Goal: Task Accomplishment & Management: Complete application form

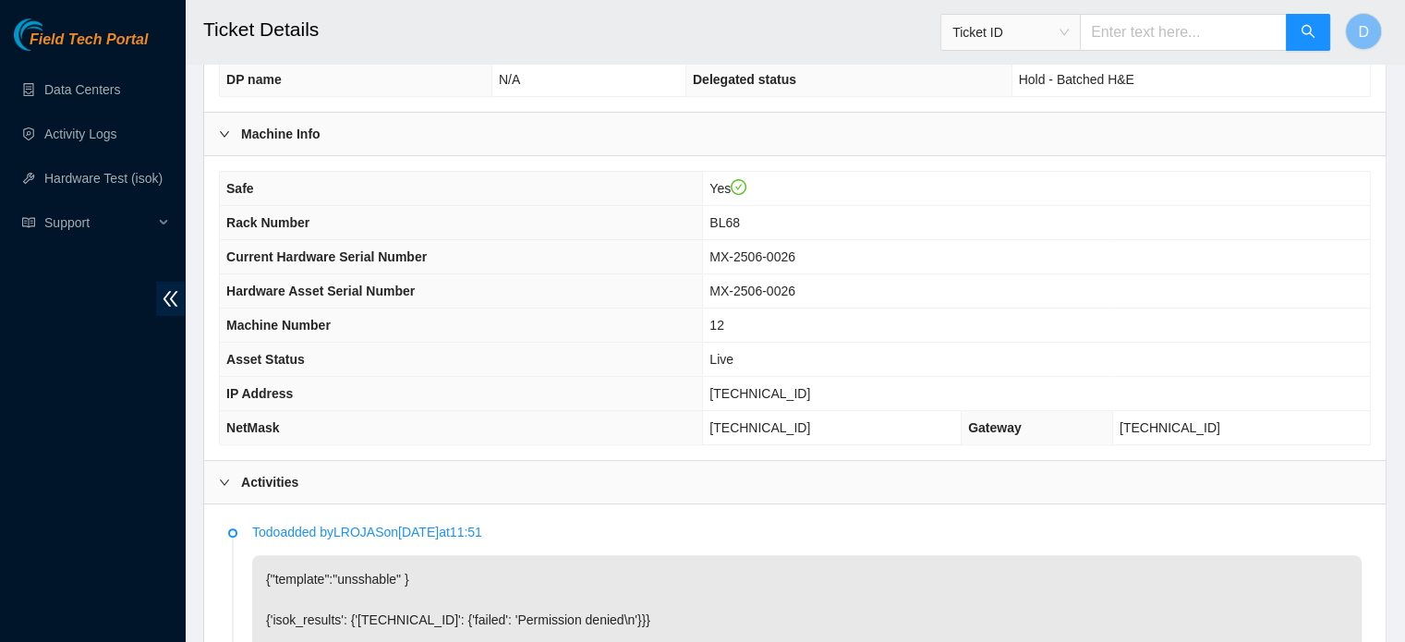
scroll to position [549, 0]
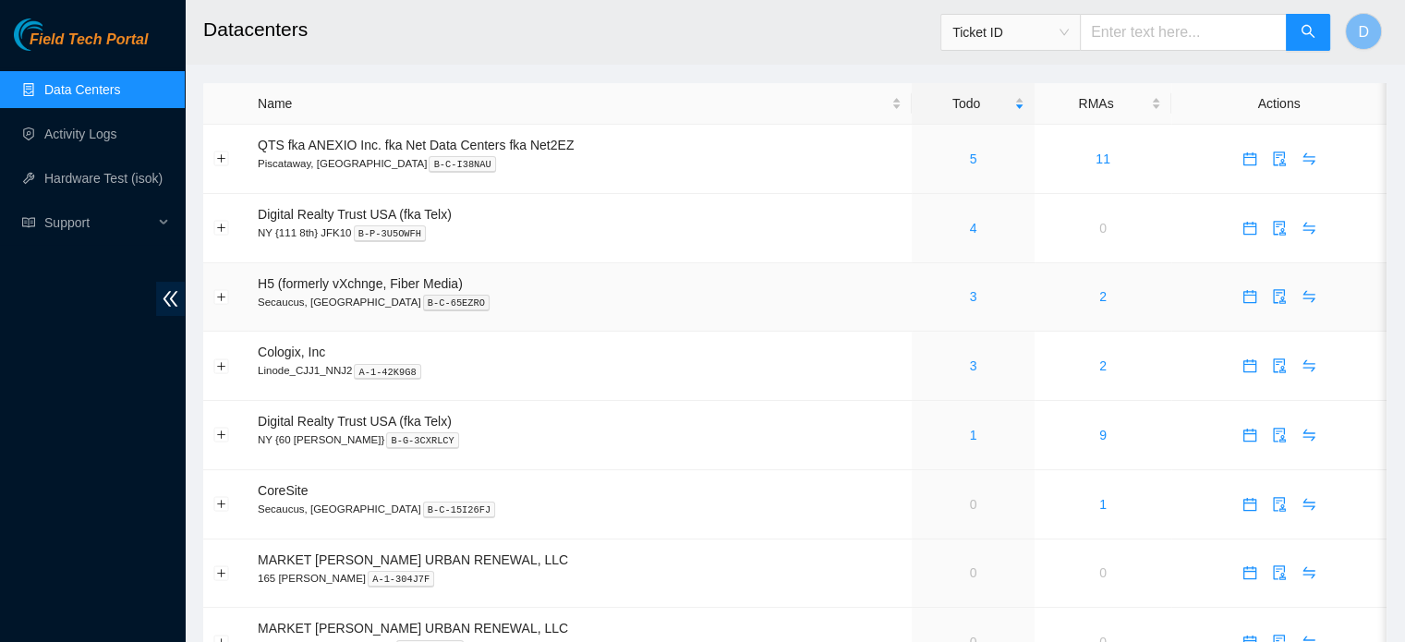
click at [977, 299] on div "3" at bounding box center [973, 296] width 103 height 20
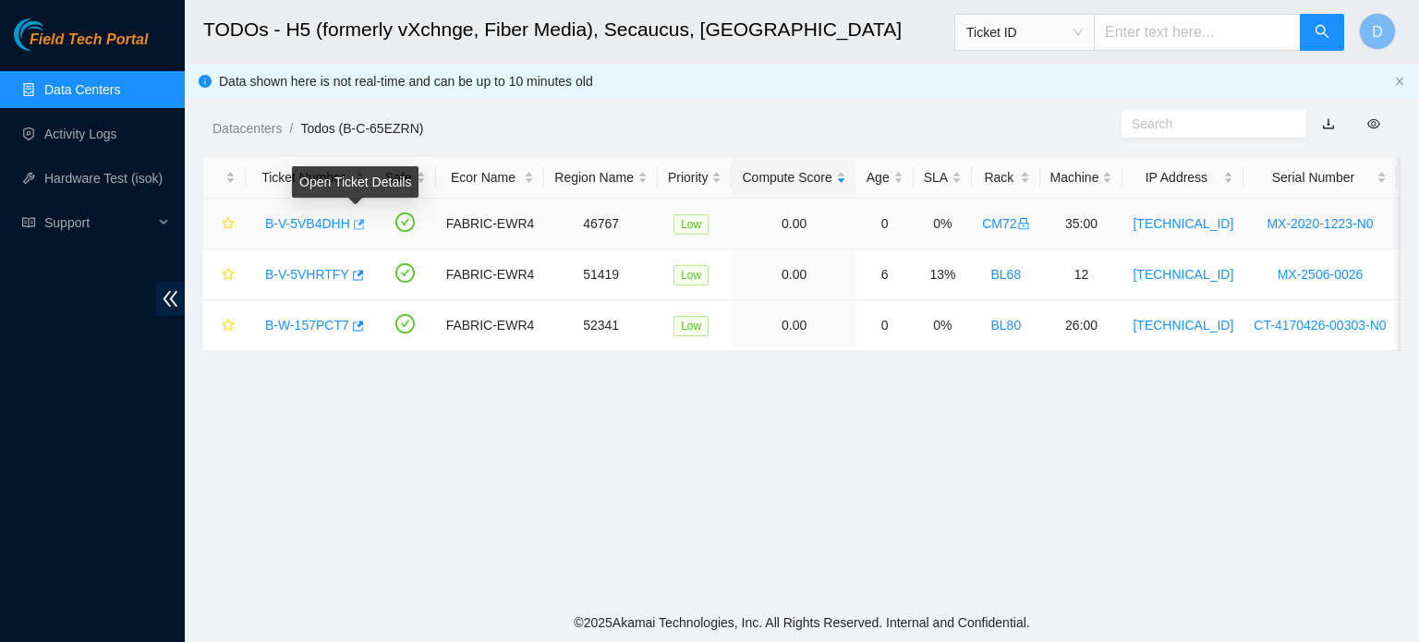
click at [361, 221] on button "button" at bounding box center [357, 225] width 15 height 30
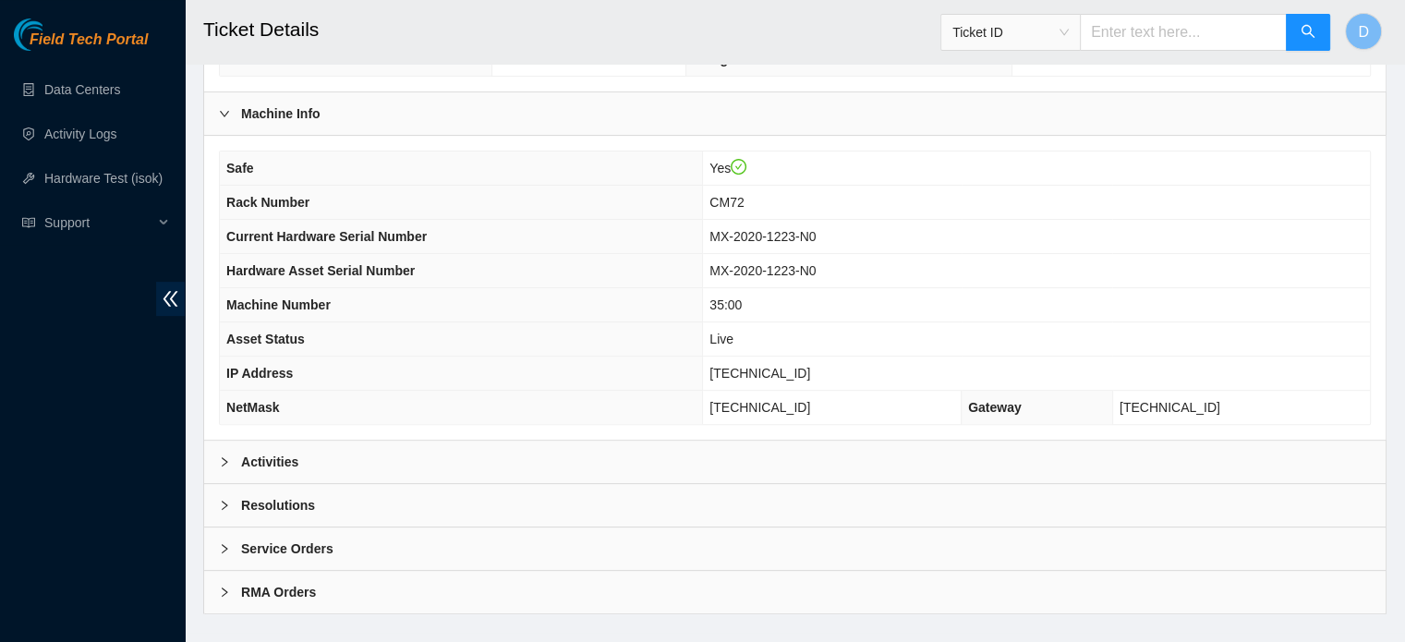
scroll to position [564, 0]
click at [628, 443] on div "Activities" at bounding box center [795, 460] width 1182 height 42
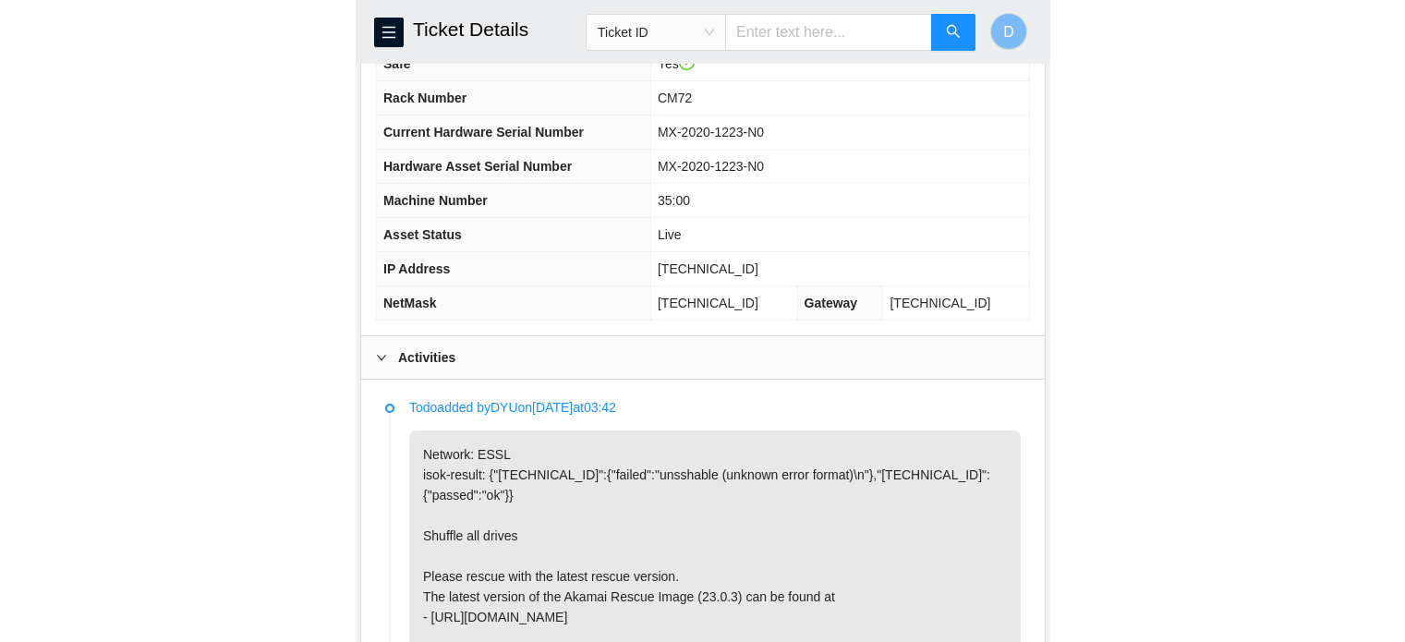
scroll to position [697, 0]
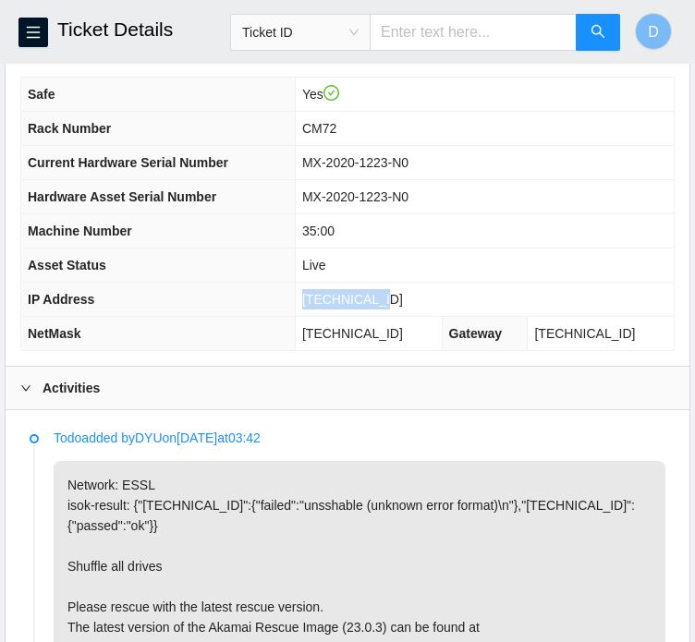
drag, startPoint x: 329, startPoint y: 316, endPoint x: 414, endPoint y: 309, distance: 85.3
click at [414, 309] on td "[TECHNICAL_ID]" at bounding box center [484, 300] width 379 height 34
copy span "[TECHNICAL_ID]"
drag, startPoint x: 329, startPoint y: 353, endPoint x: 432, endPoint y: 350, distance: 103.5
click at [432, 350] on td "[TECHNICAL_ID]" at bounding box center [368, 334] width 147 height 34
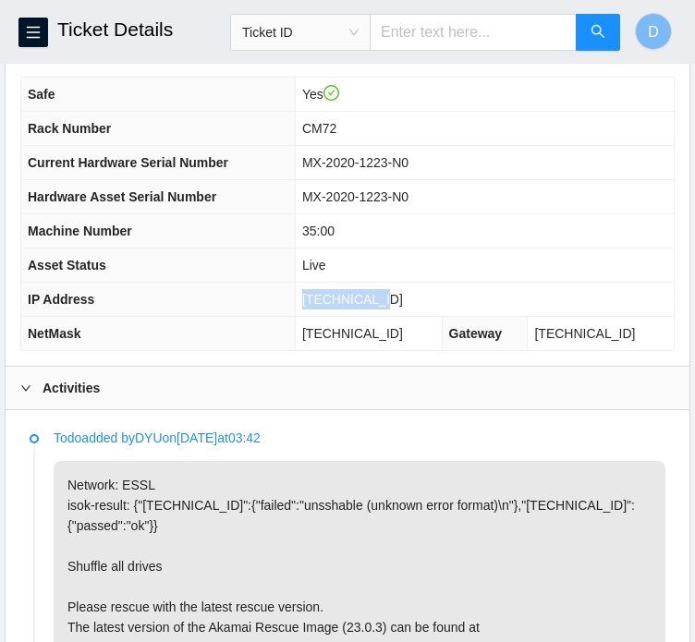
copy span "[TECHNICAL_ID]"
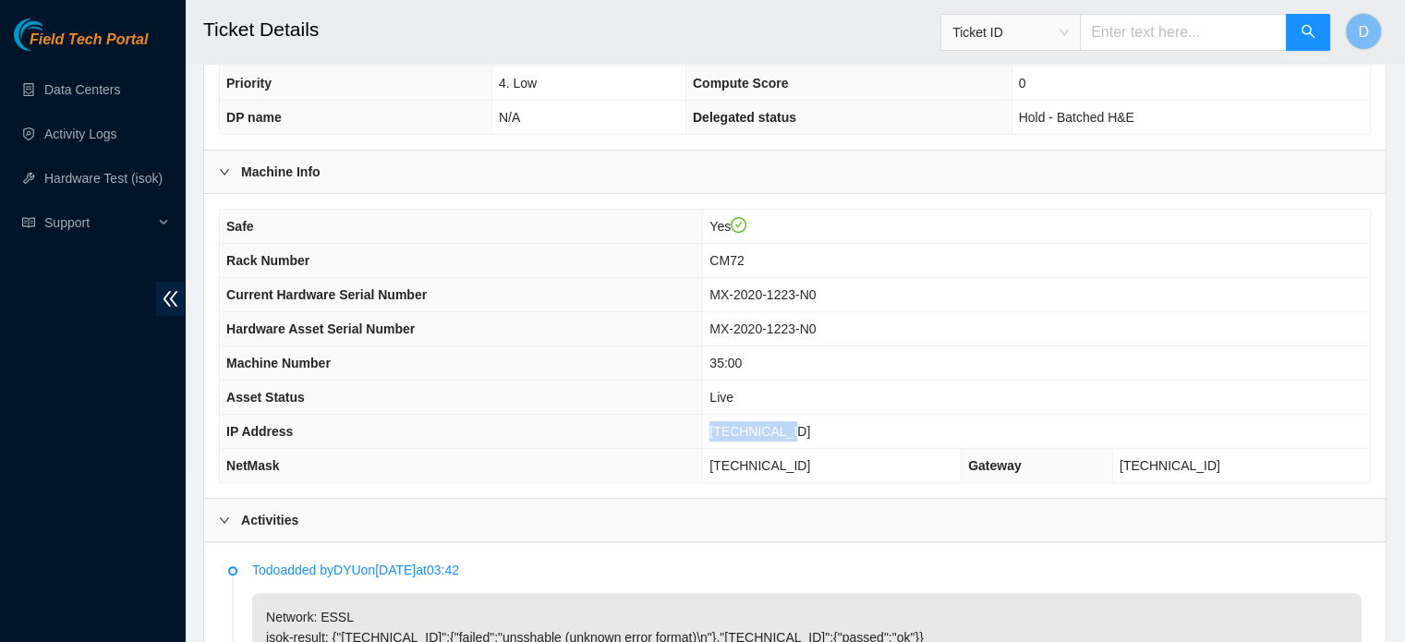
scroll to position [285, 0]
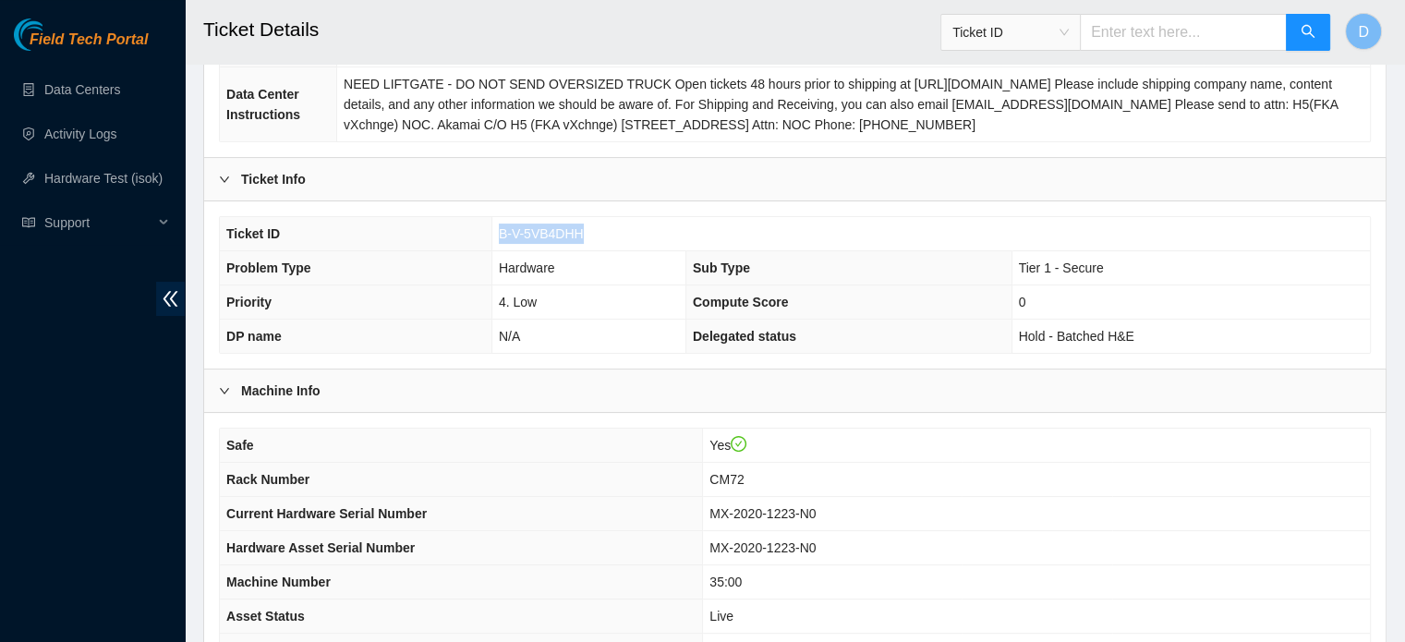
drag, startPoint x: 500, startPoint y: 230, endPoint x: 606, endPoint y: 242, distance: 106.9
click at [606, 242] on td "B-V-5VB4DHH" at bounding box center [931, 234] width 879 height 34
copy span "B-V-5VB4DHH"
click at [99, 180] on link "Hardware Test (isok)" at bounding box center [103, 178] width 118 height 15
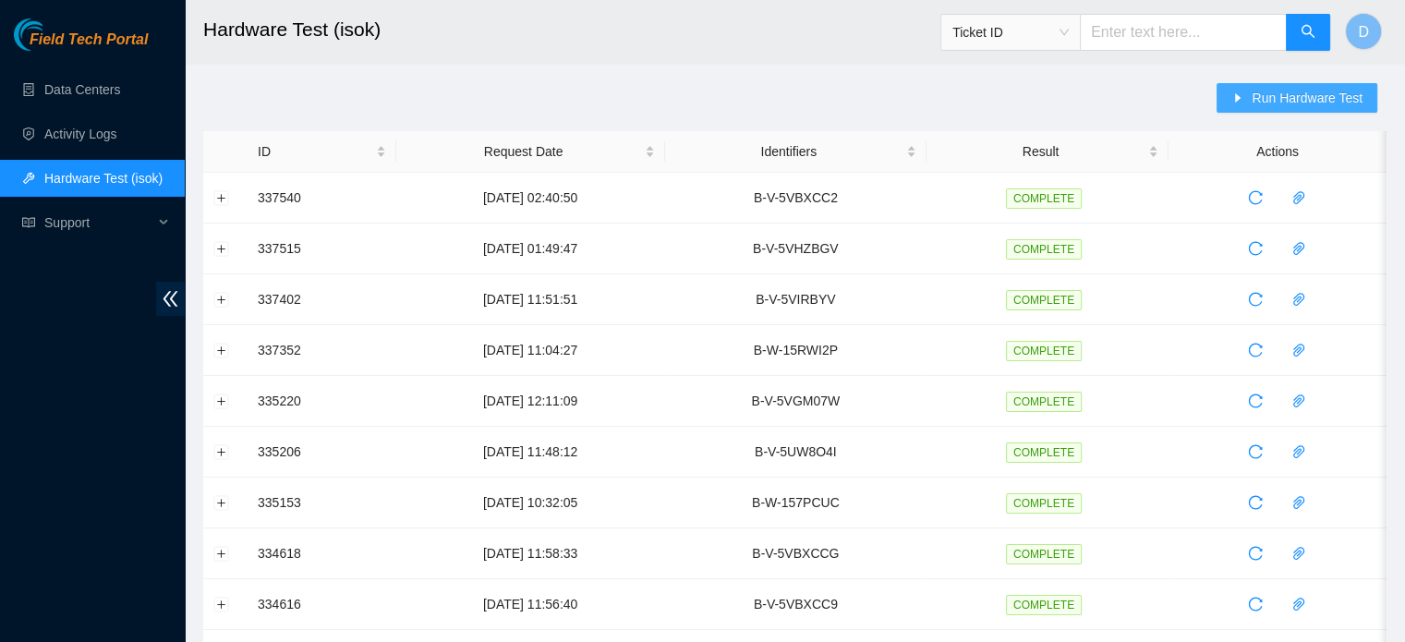
click at [1249, 100] on button "Run Hardware Test" at bounding box center [1297, 98] width 161 height 30
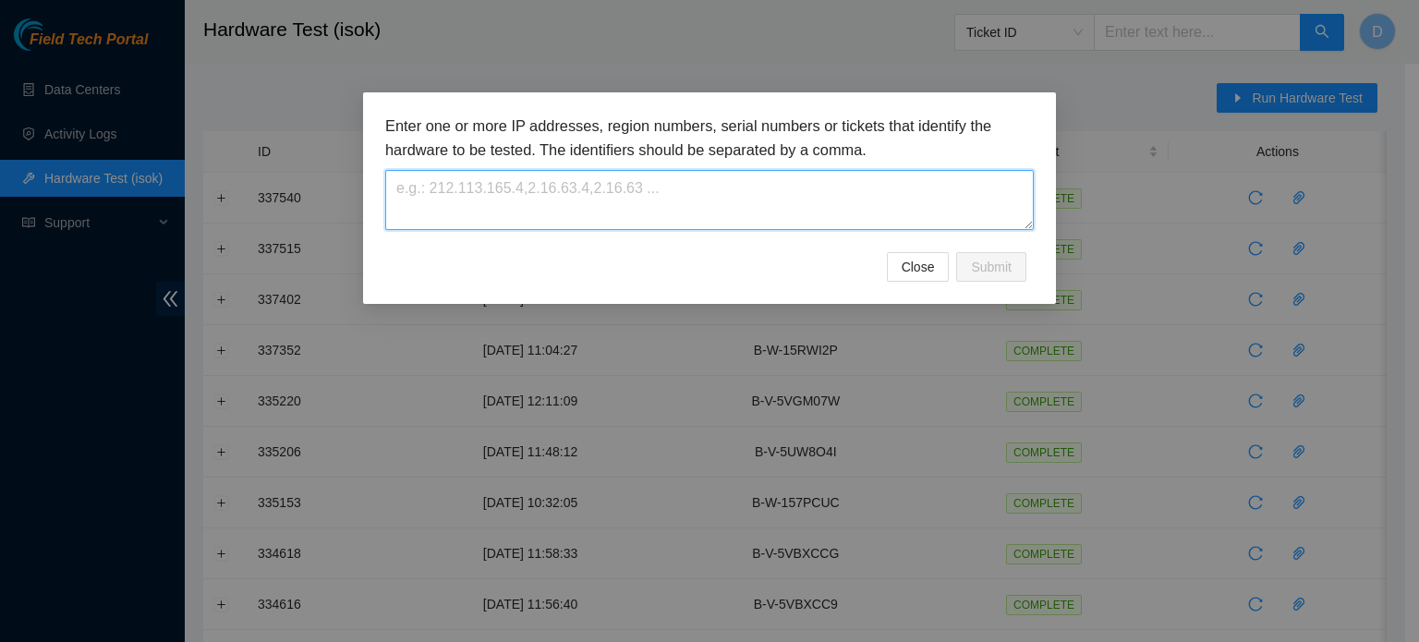
click at [552, 188] on textarea at bounding box center [709, 200] width 649 height 60
paste textarea "B-V-5VB4DHH"
type textarea "B-V-5VB4DHH"
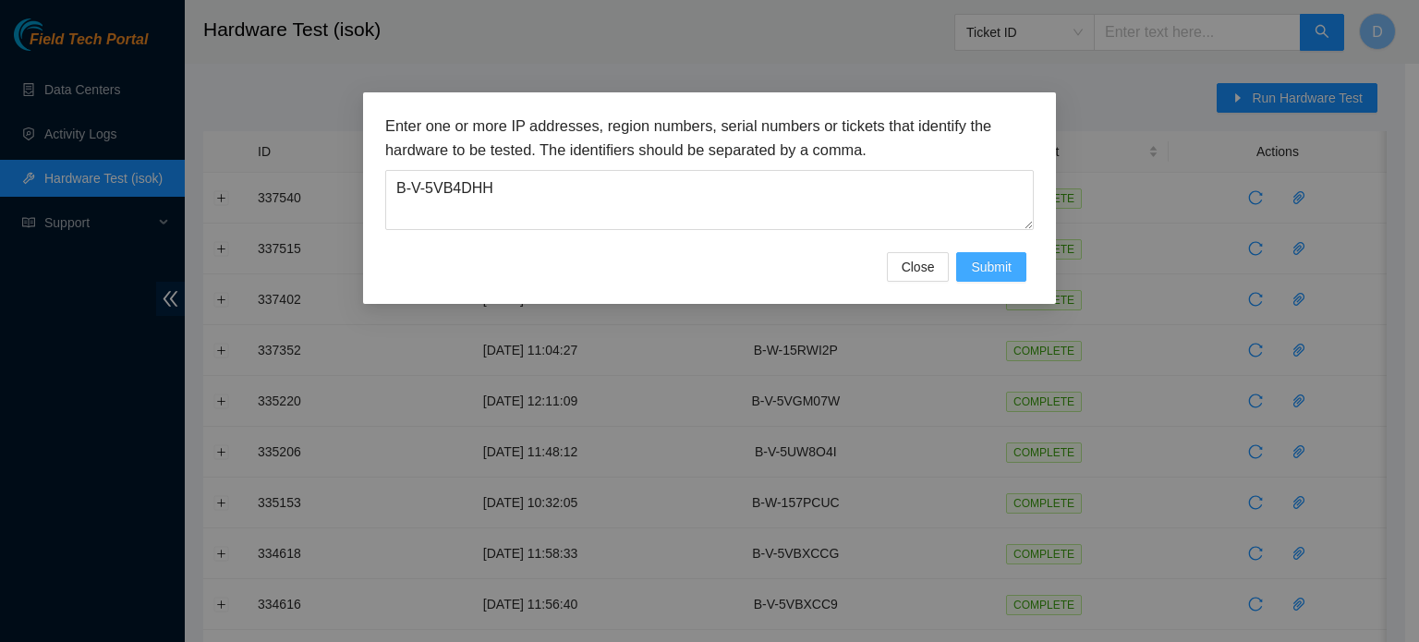
click at [971, 274] on span "Submit" at bounding box center [991, 267] width 41 height 20
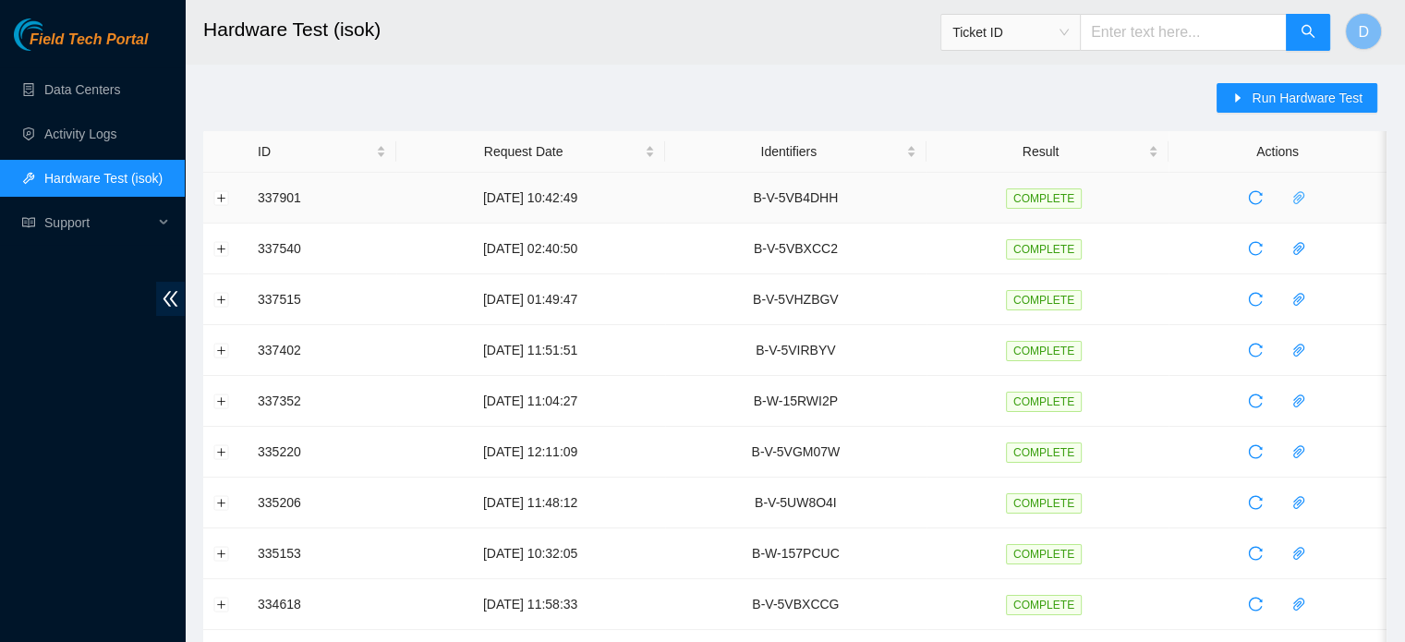
click at [1313, 209] on button "button" at bounding box center [1299, 198] width 30 height 30
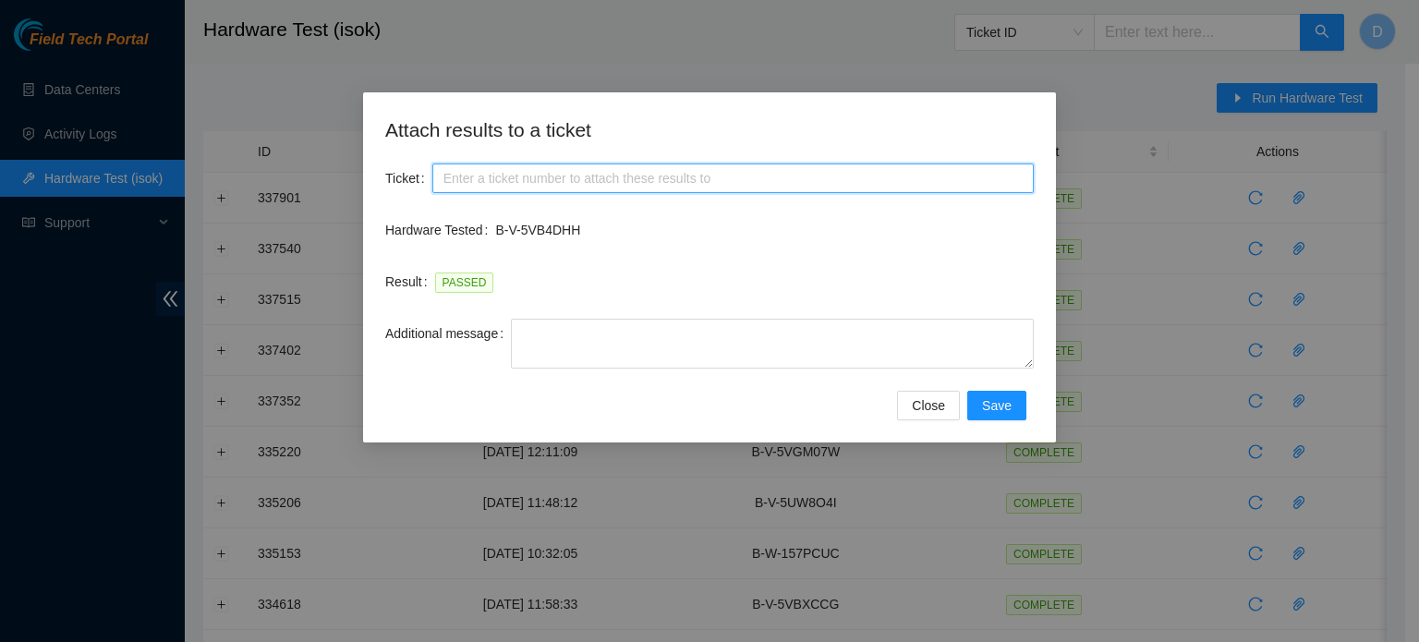
click at [789, 176] on input "Ticket" at bounding box center [732, 179] width 601 height 30
paste input "B-V-5VB4DHH"
type input "B-V-5VB4DHH"
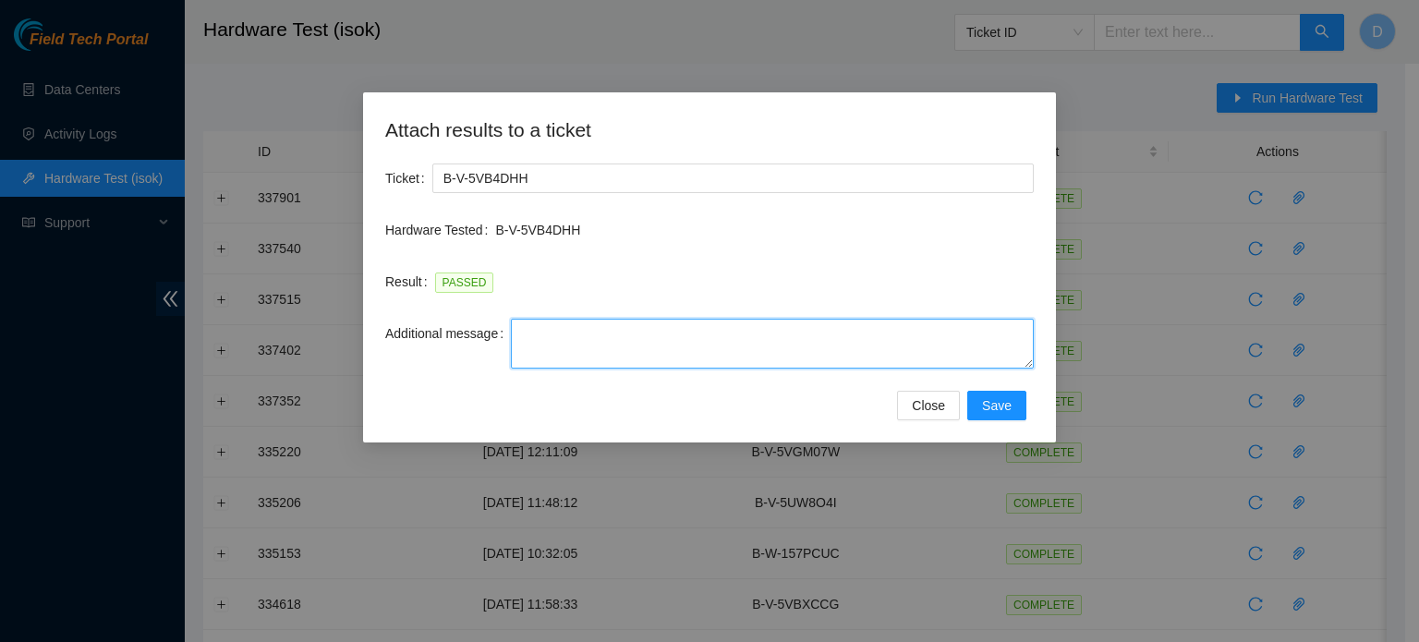
click at [558, 344] on textarea "Additional message" at bounding box center [772, 344] width 523 height 50
paste textarea "-Got access approval from NIE -Contacted Nocc, and got access -Safely powered d…"
click at [736, 357] on textarea "-Got access approval from NIE -Contacted Nocc, and got access -Safely powered d…" at bounding box center [772, 344] width 523 height 50
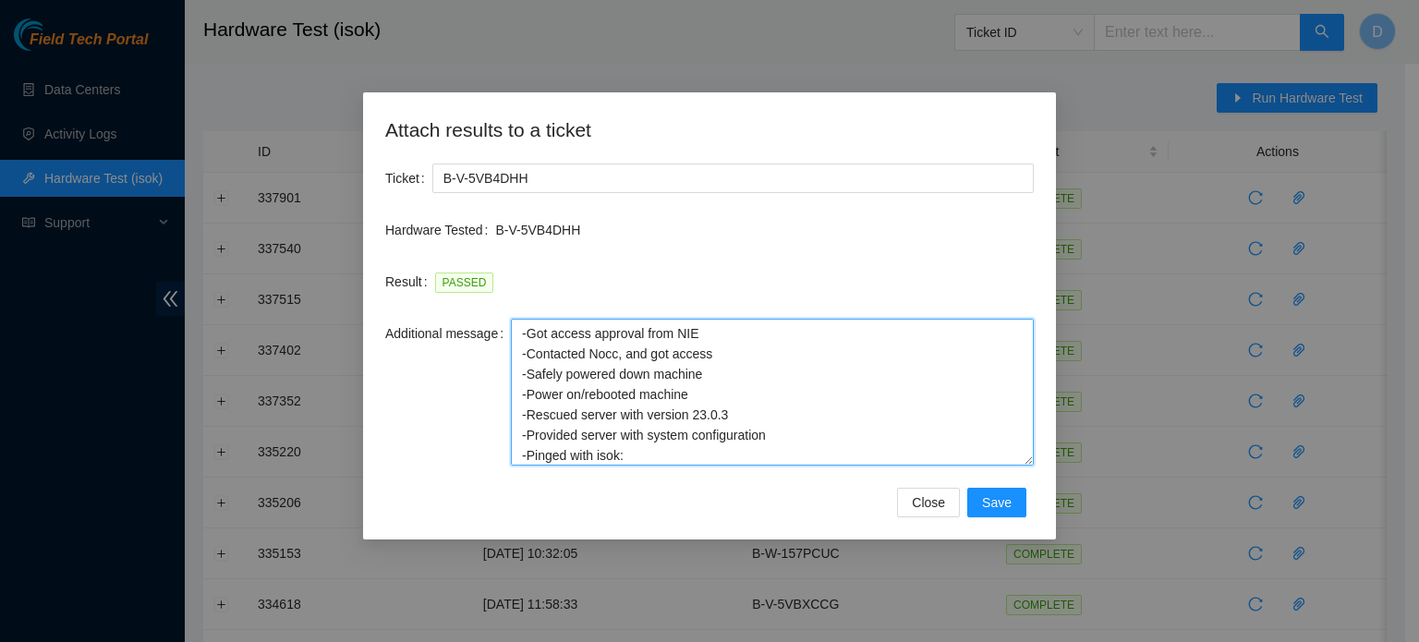
drag, startPoint x: 1024, startPoint y: 359, endPoint x: 864, endPoint y: 450, distance: 183.7
click at [1013, 459] on textarea "-Got access approval from NIE -Contacted Nocc, and got access -Safely powered d…" at bounding box center [772, 392] width 523 height 147
click at [675, 368] on textarea "-Got access approval from NIE -Contacted Nocc, and got access -Safely powered d…" at bounding box center [772, 393] width 523 height 149
click at [716, 372] on textarea "-Got access approval from NIE -Contacted Nocc, and got access -Safely powered d…" at bounding box center [772, 393] width 523 height 149
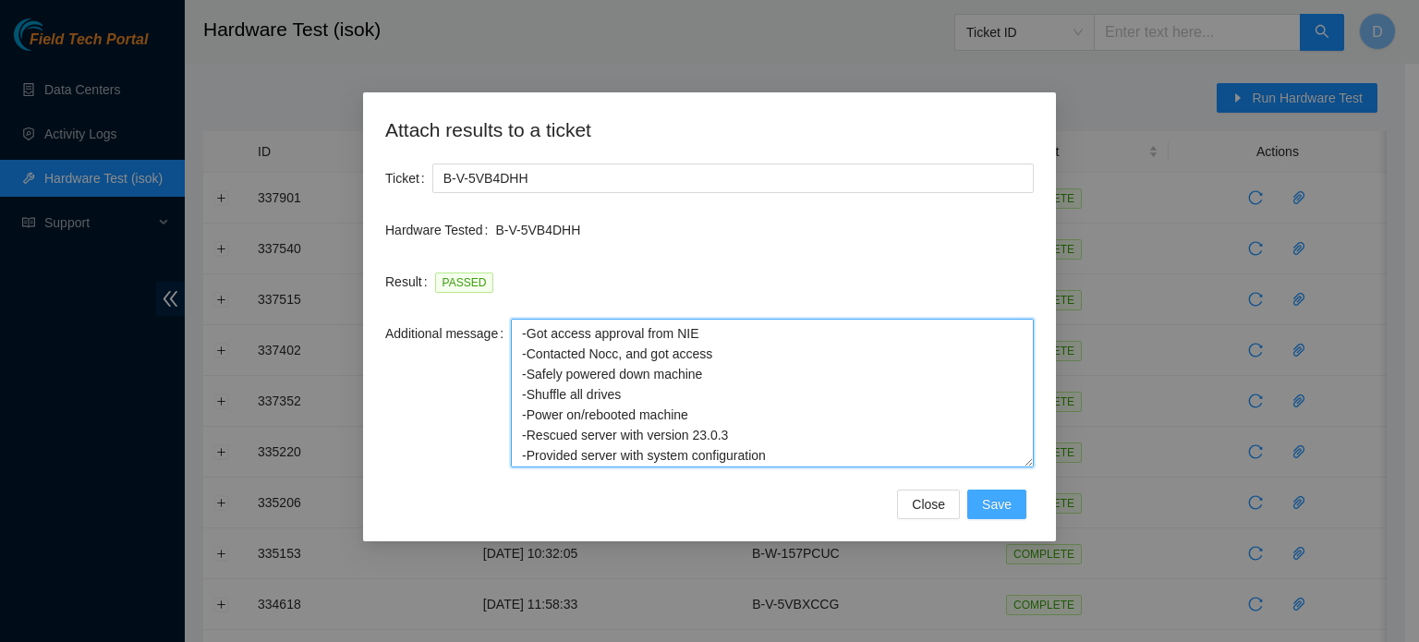
type textarea "-Got access approval from NIE -Contacted Nocc, and got access -Safely powered d…"
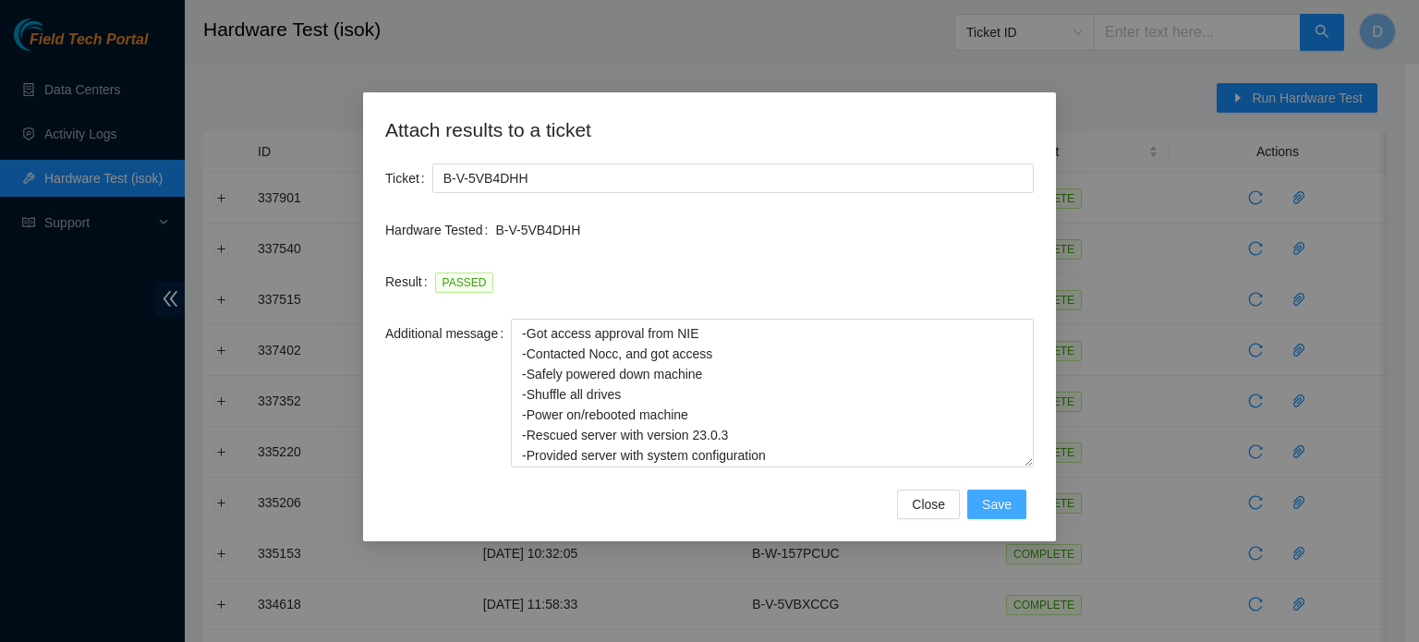
click at [987, 504] on span "Save" at bounding box center [997, 504] width 30 height 20
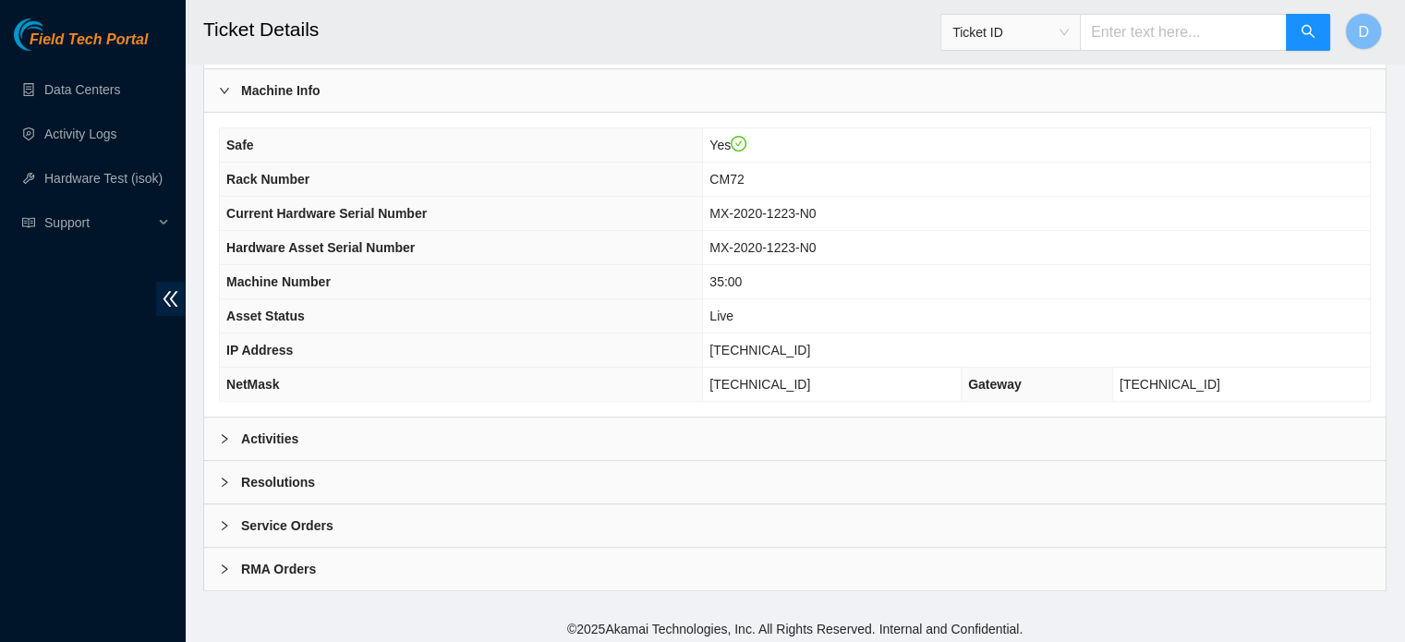
click at [329, 468] on div "Resolutions" at bounding box center [795, 482] width 1182 height 42
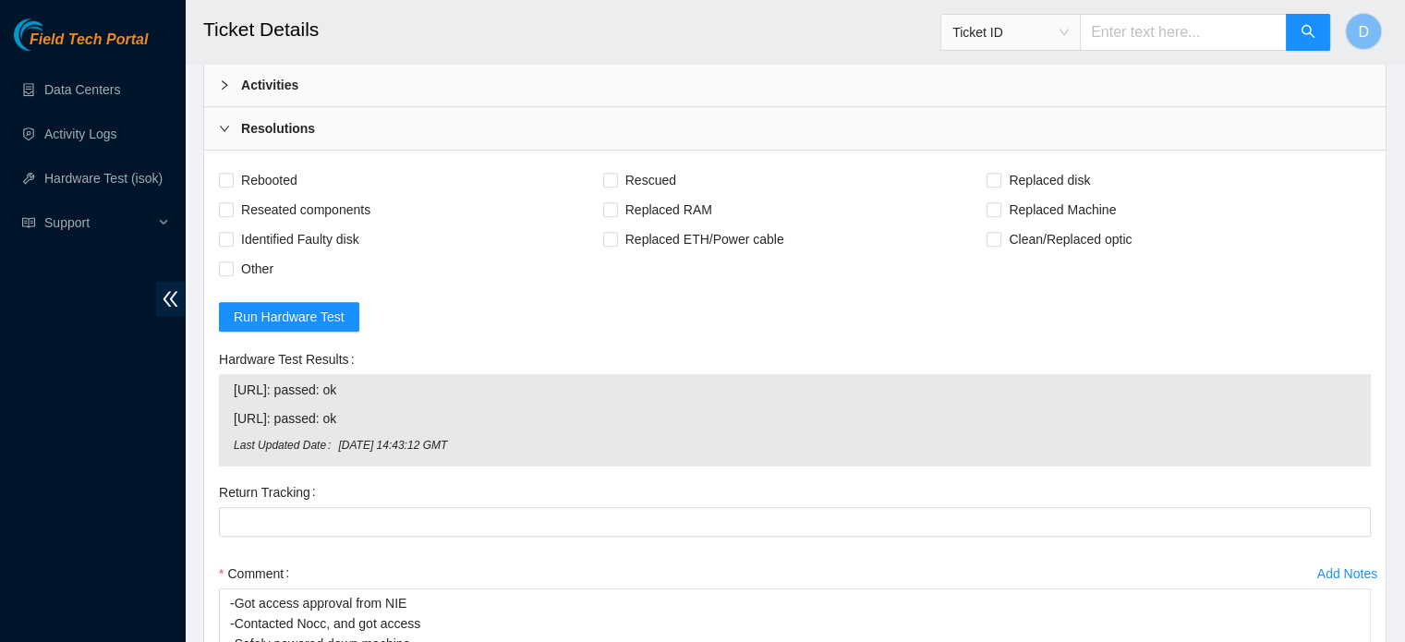
scroll to position [770, 0]
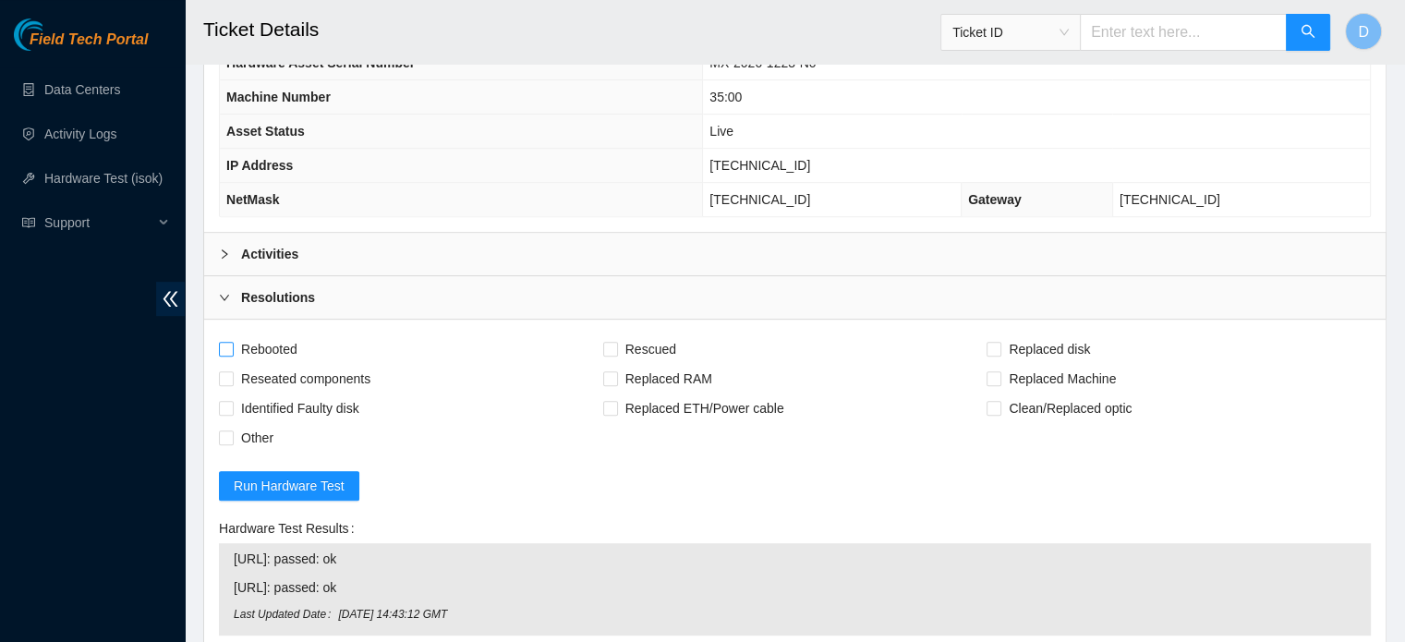
click at [252, 345] on span "Rebooted" at bounding box center [269, 349] width 71 height 30
click at [232, 345] on input "Rebooted" at bounding box center [225, 348] width 13 height 13
checkbox input "true"
click at [641, 339] on span "Rescued" at bounding box center [651, 349] width 66 height 30
click at [616, 342] on input "Rescued" at bounding box center [609, 348] width 13 height 13
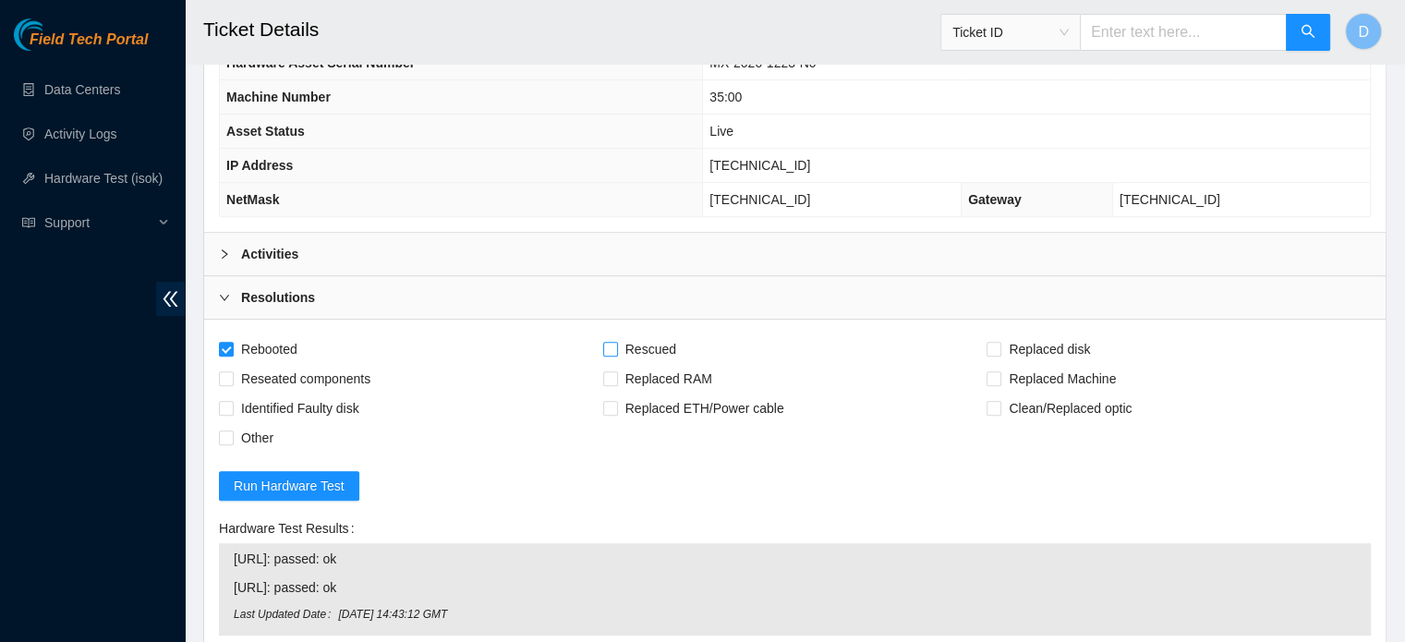
checkbox input "true"
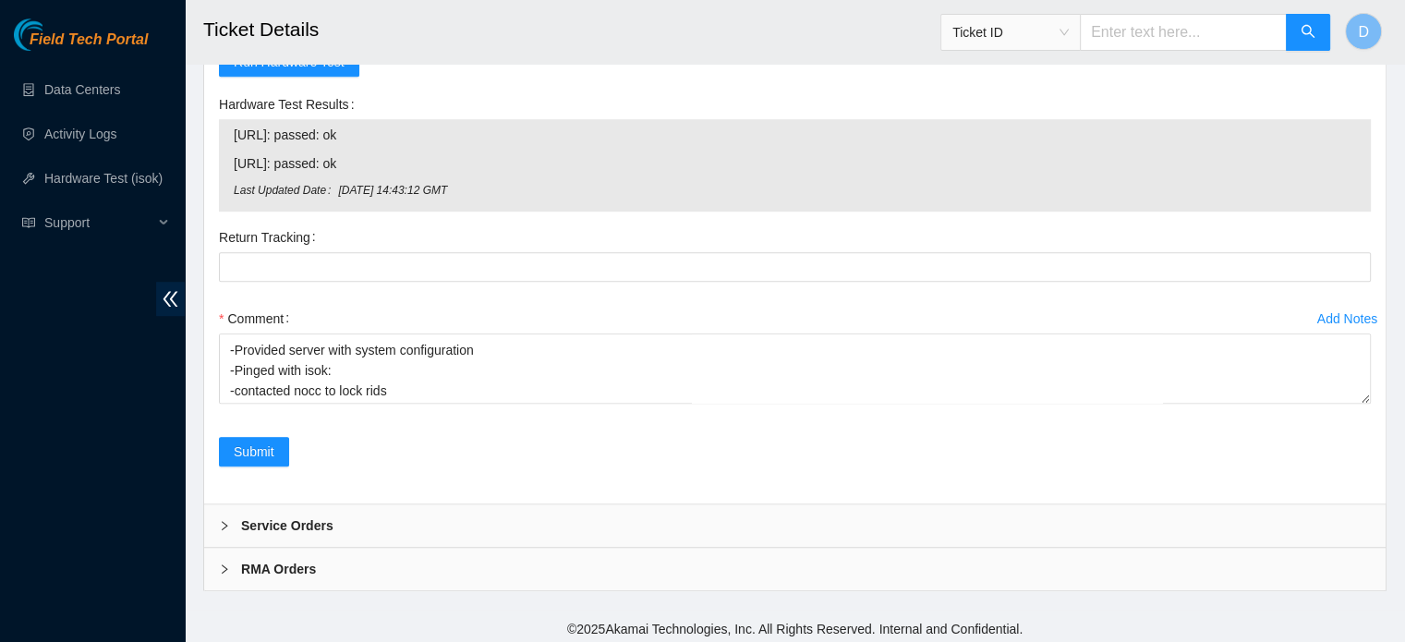
scroll to position [122, 0]
click at [251, 445] on span "Submit" at bounding box center [254, 452] width 41 height 20
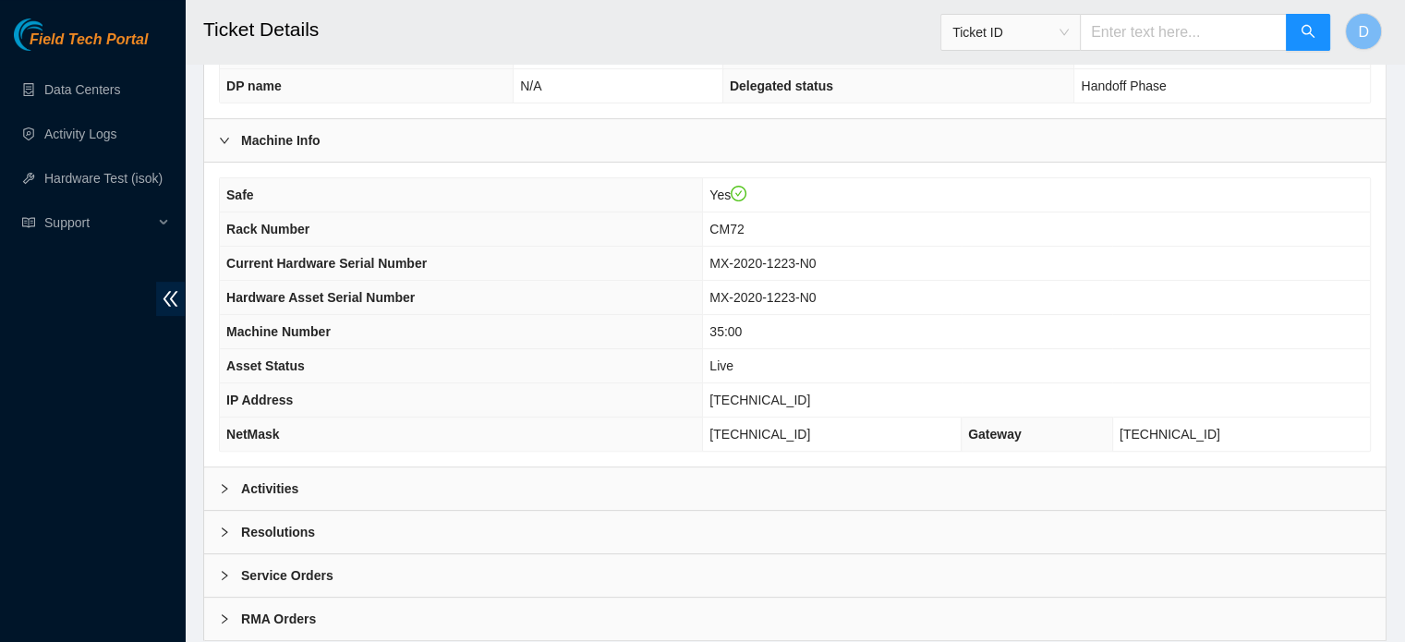
scroll to position [585, 0]
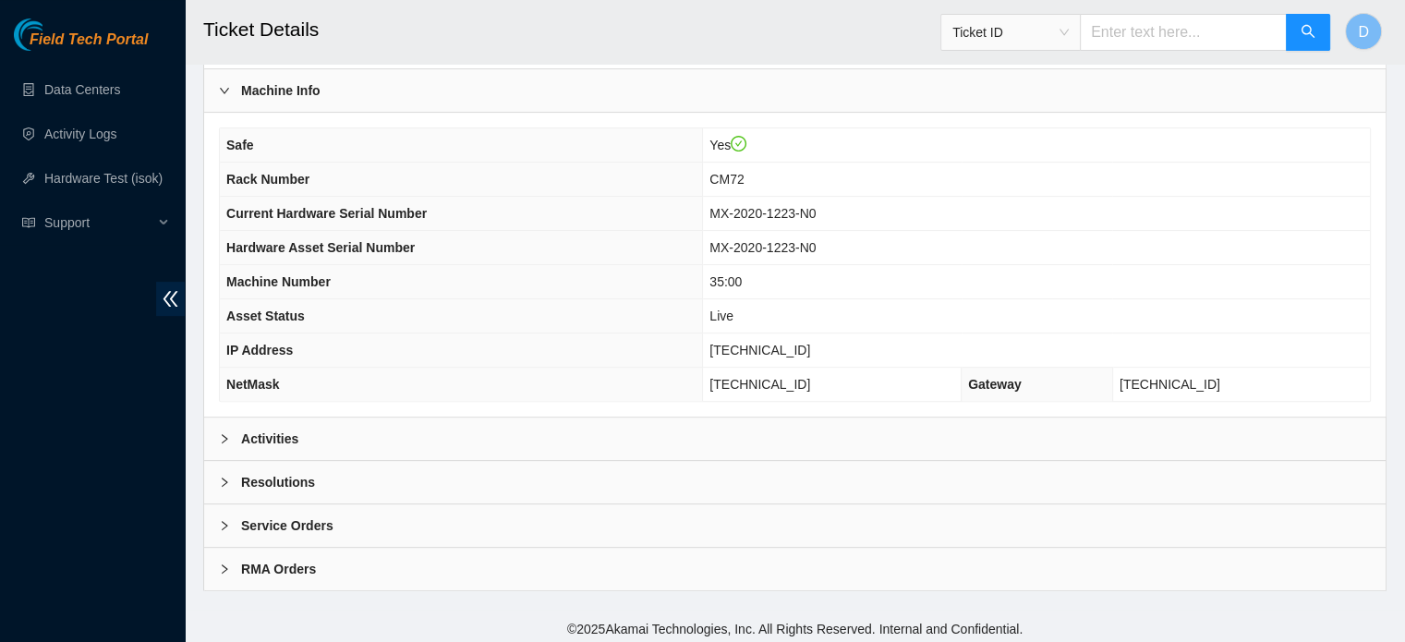
click at [308, 442] on div "Activities" at bounding box center [795, 439] width 1182 height 42
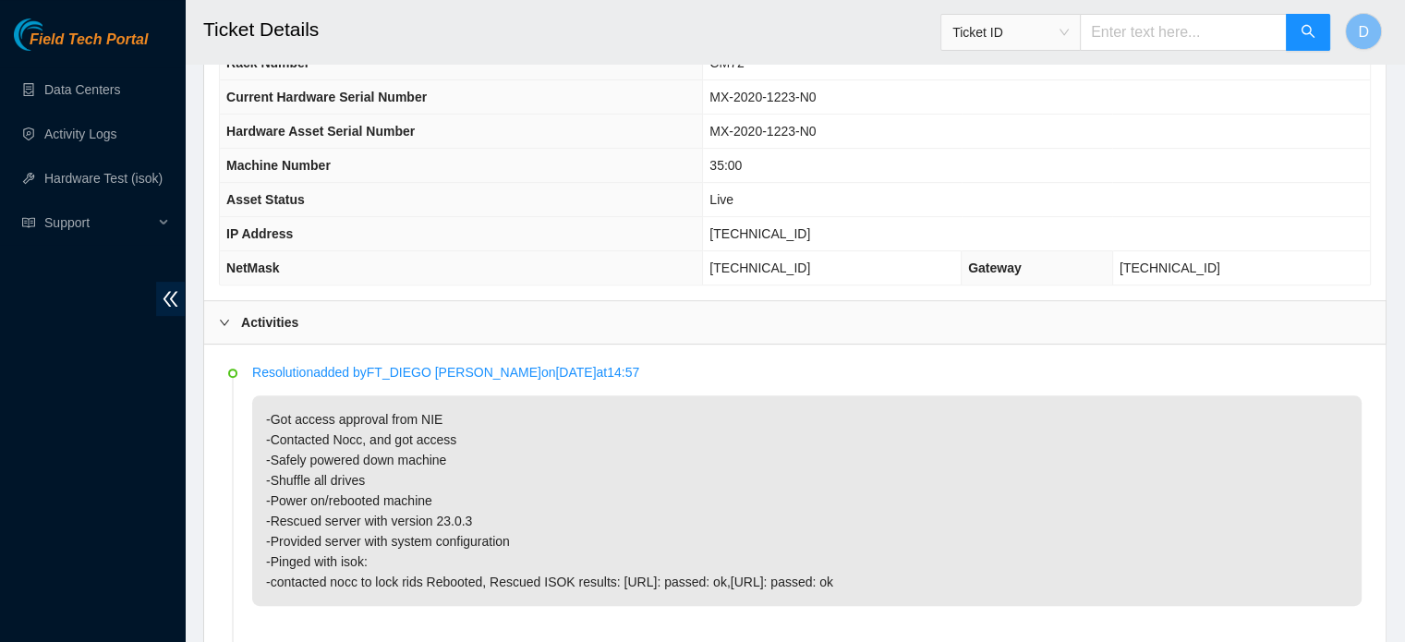
scroll to position [862, 0]
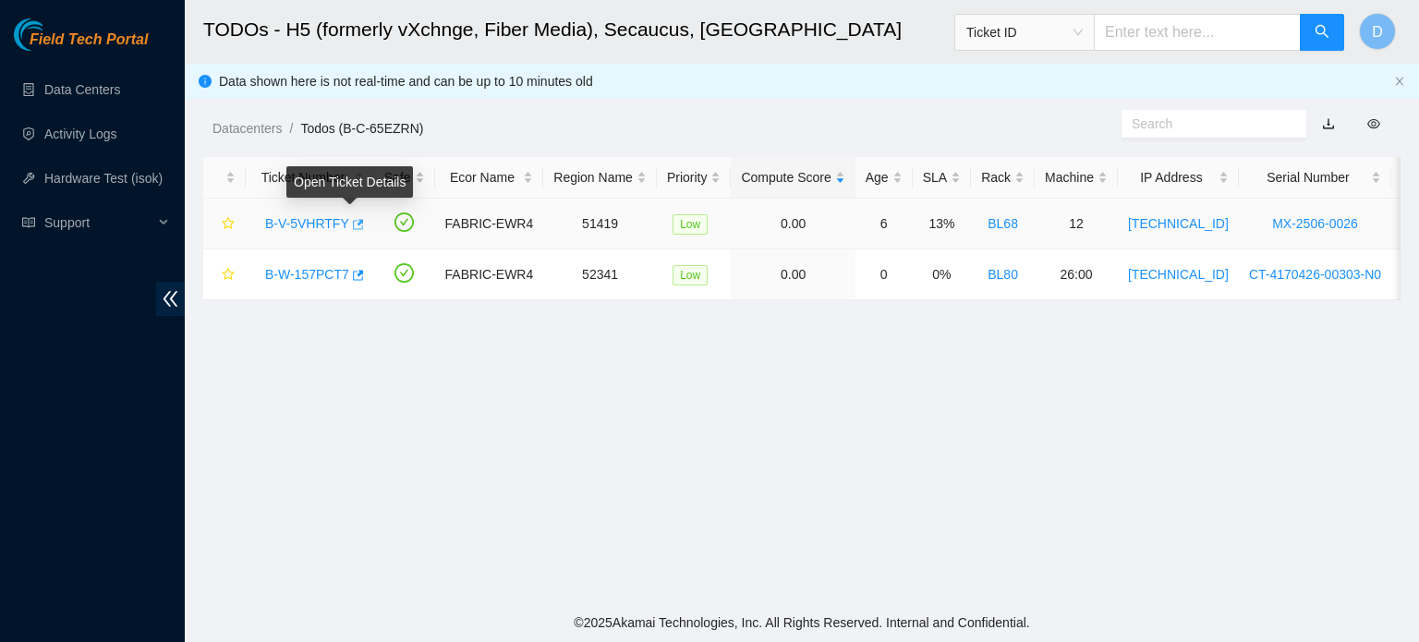
click at [350, 227] on icon "button" at bounding box center [356, 224] width 13 height 13
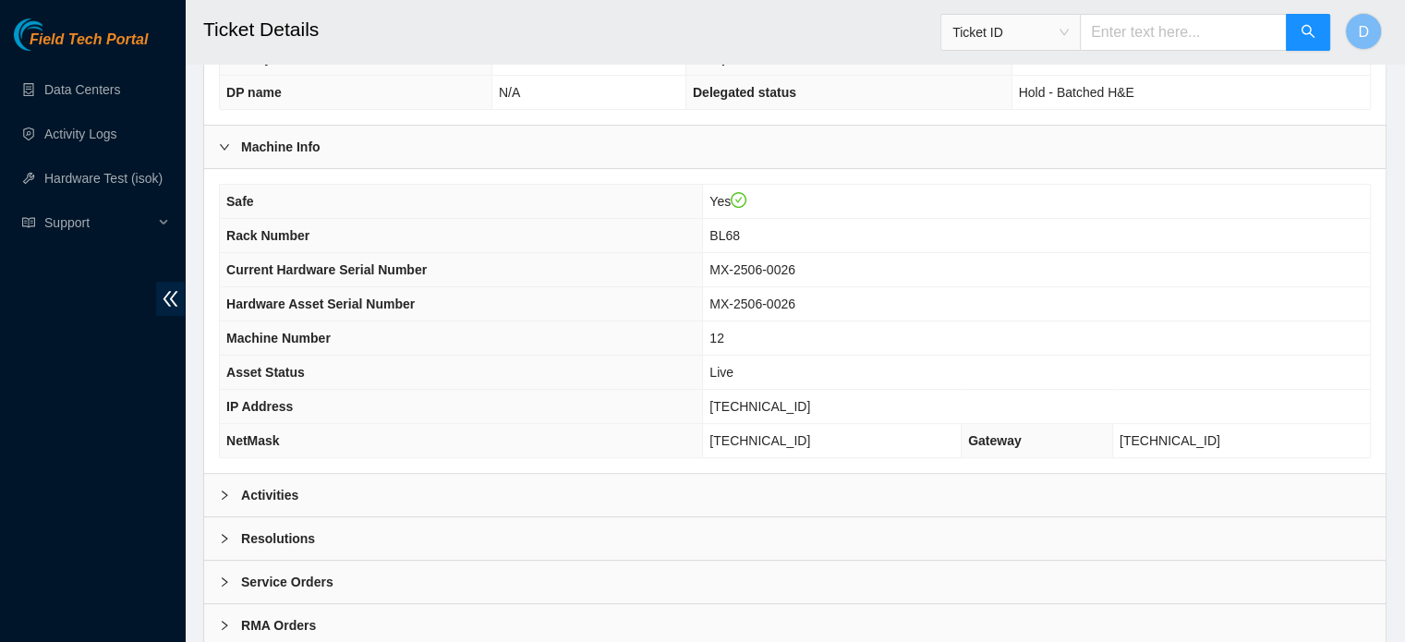
scroll to position [585, 0]
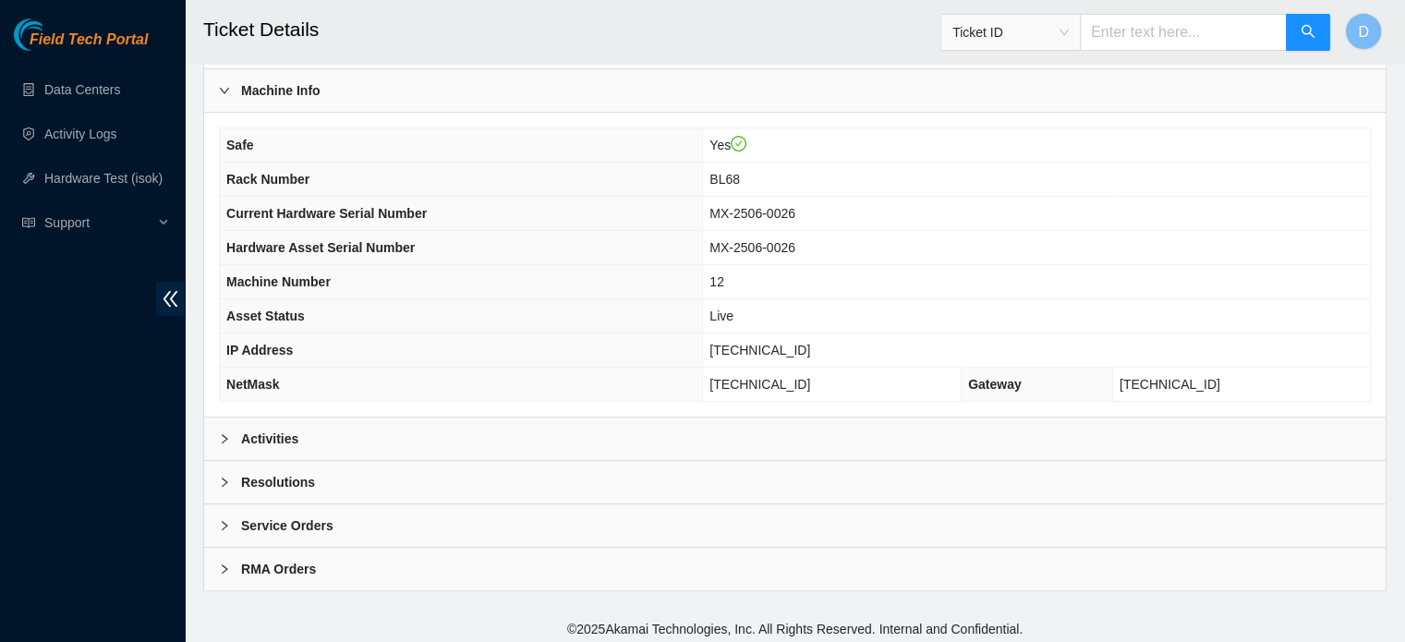
click at [348, 461] on div "Resolutions" at bounding box center [795, 482] width 1182 height 42
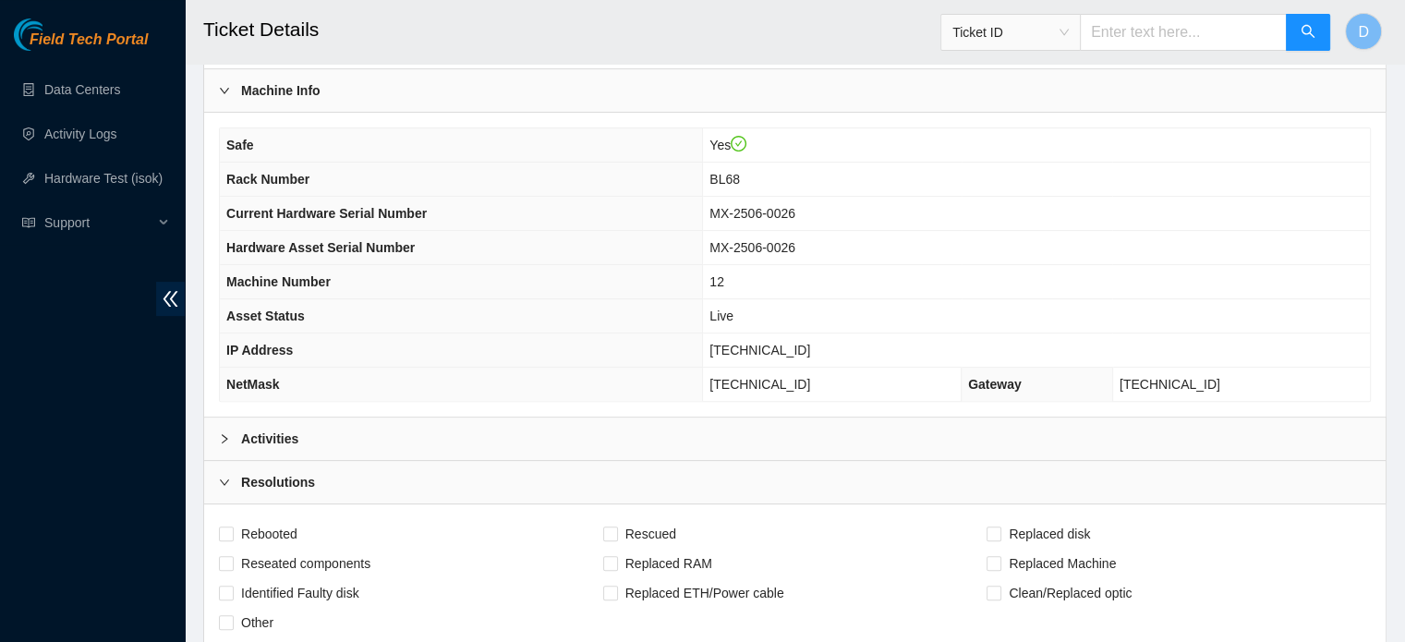
click at [325, 439] on div "Activities" at bounding box center [795, 439] width 1182 height 42
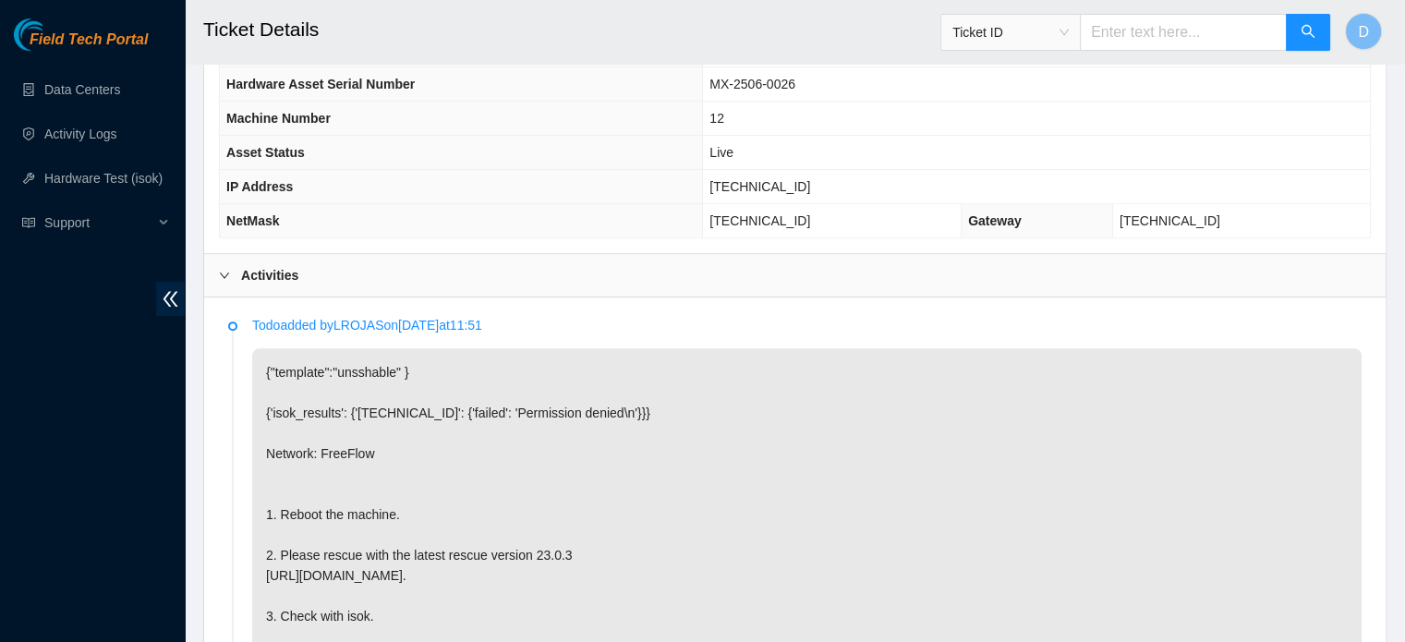
scroll to position [787, 0]
